Goal: Information Seeking & Learning: Learn about a topic

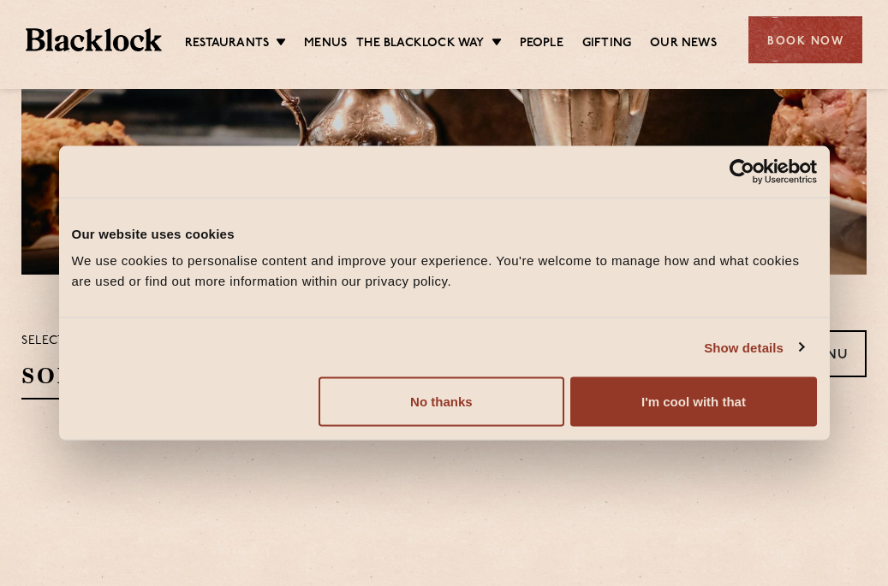
scroll to position [344, 0]
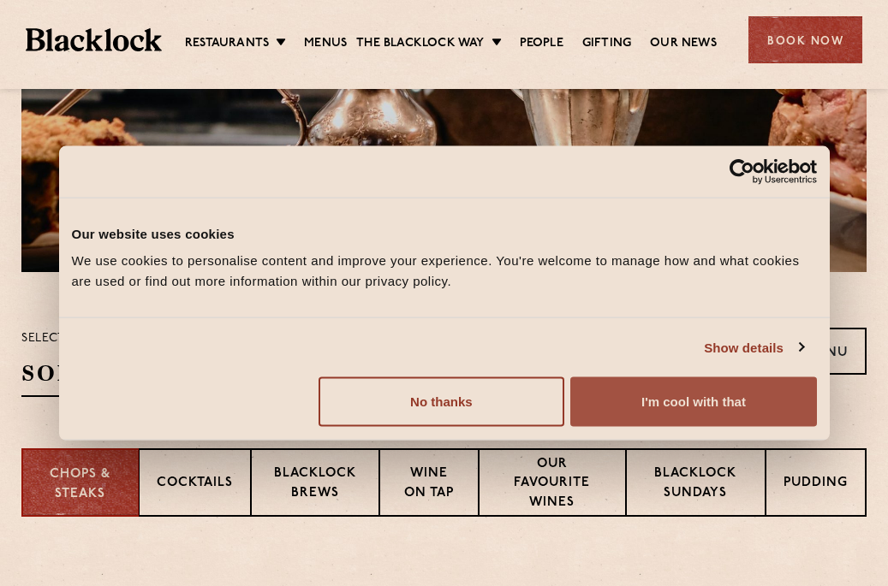
click at [723, 396] on button "I'm cool with that" at bounding box center [693, 403] width 246 height 50
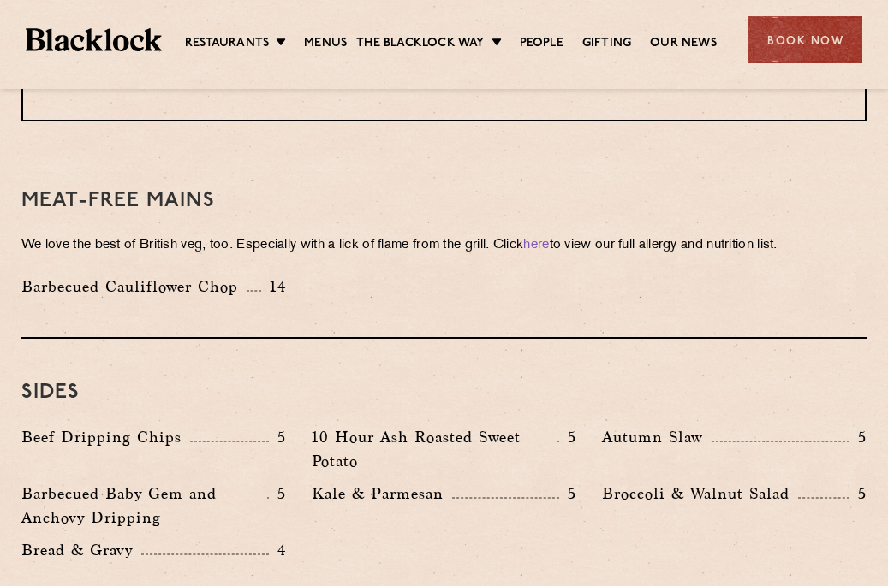
scroll to position [2399, 0]
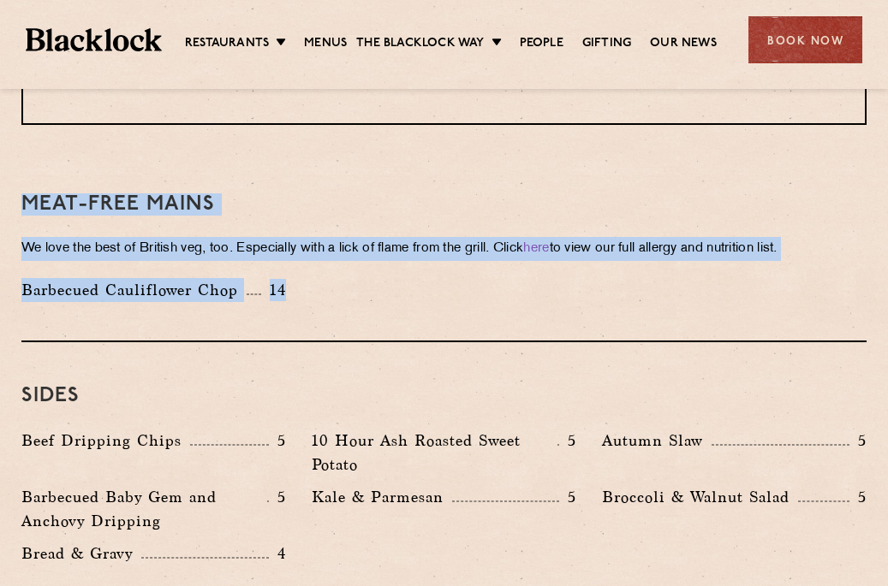
drag, startPoint x: 345, startPoint y: 249, endPoint x: 27, endPoint y: 150, distance: 333.6
click at [27, 151] on div "Meat-Free mains We love the best of British veg, too. Especially with a lick of…" at bounding box center [443, 247] width 845 height 192
copy div "Meat-Free mains We love the best of British veg, too. Especially with a lick of…"
click at [592, 278] on div "Barbecued Cauliflower Chop 14" at bounding box center [444, 294] width 871 height 33
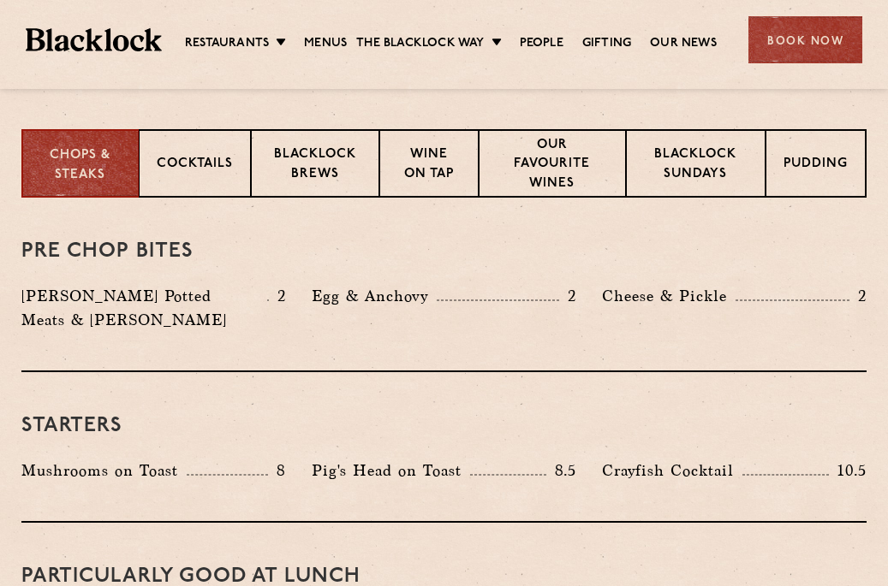
scroll to position [666, 0]
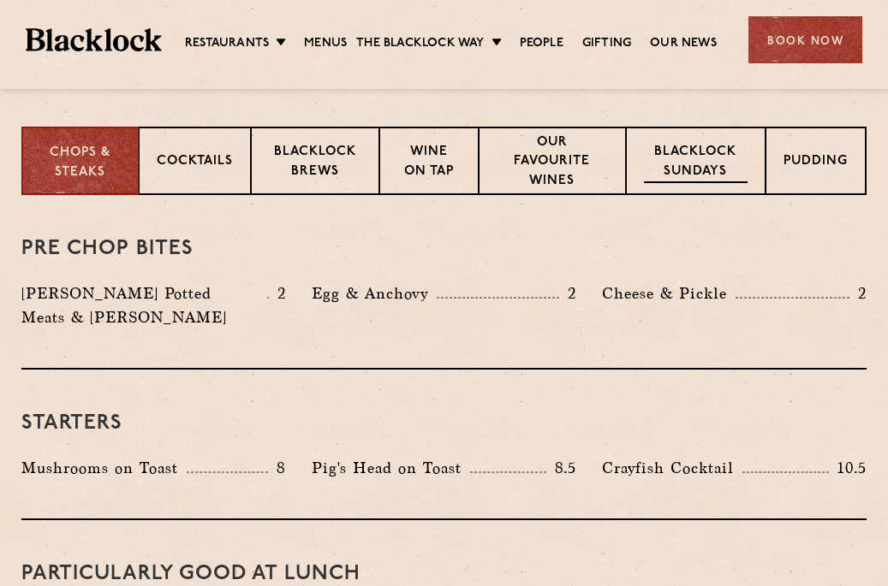
click at [702, 142] on div "Blacklock Sundays" at bounding box center [696, 161] width 140 height 68
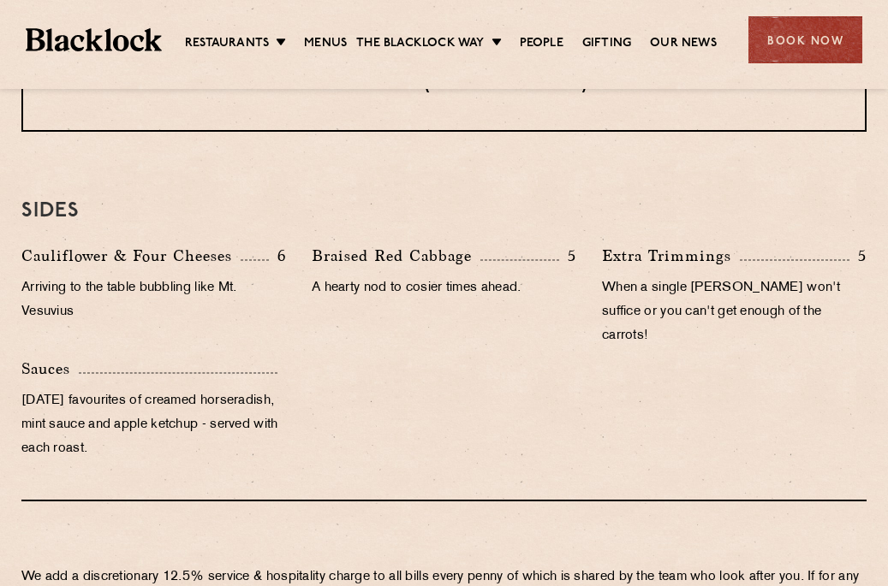
scroll to position [1641, 0]
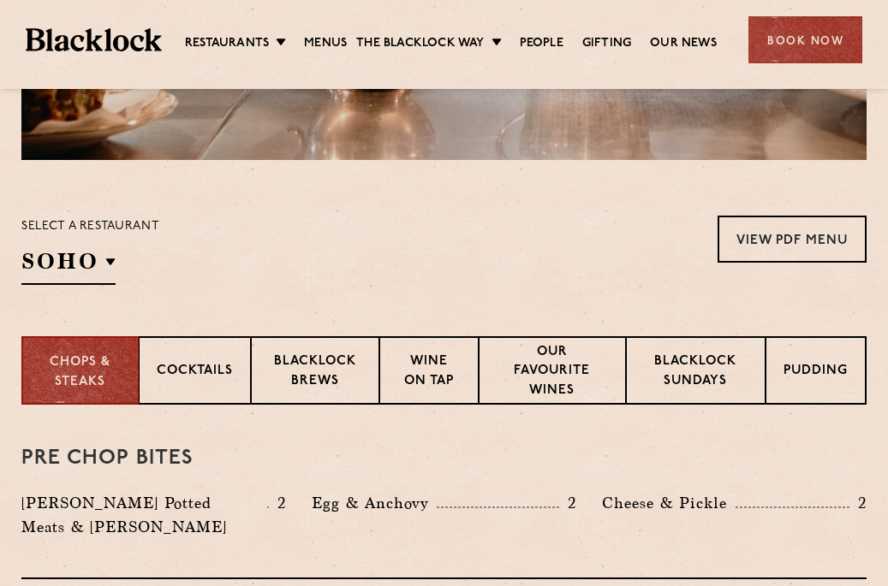
scroll to position [541, 0]
